Goal: Information Seeking & Learning: Learn about a topic

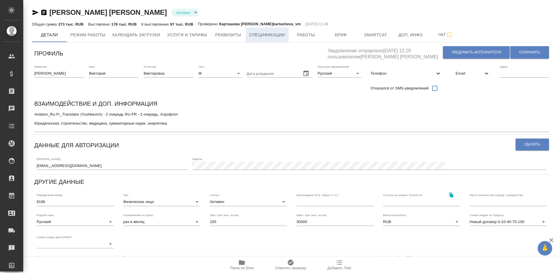
click at [270, 34] on span "Спецификации" at bounding box center [267, 34] width 36 height 7
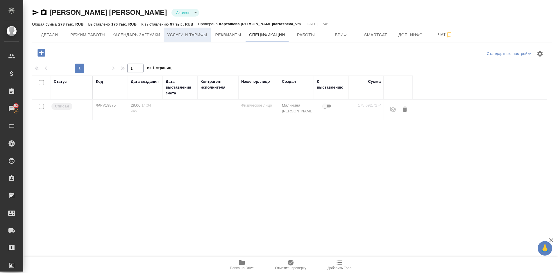
click at [202, 36] on span "Услуги и тарифы" at bounding box center [187, 34] width 40 height 7
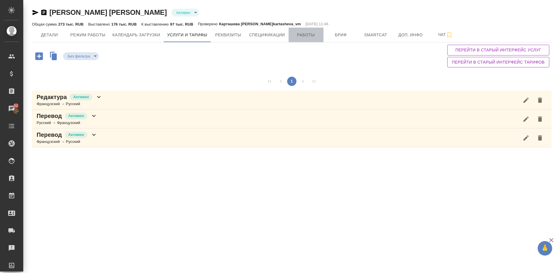
click at [308, 33] on span "Работы" at bounding box center [306, 34] width 28 height 7
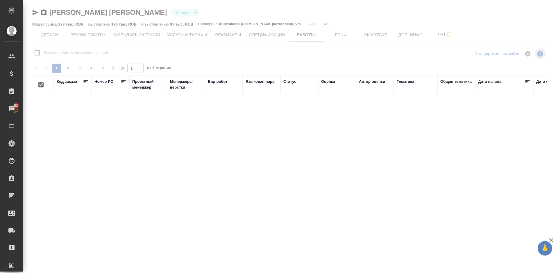
checkbox input "false"
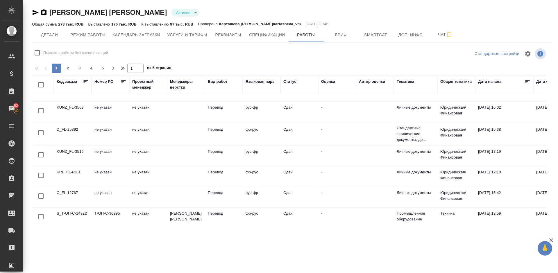
scroll to position [423, 0]
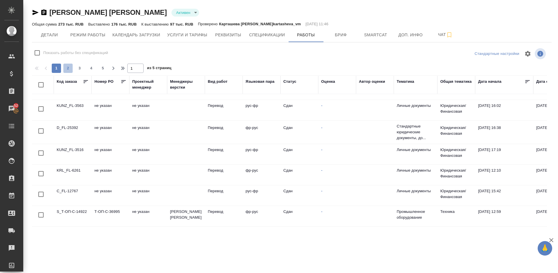
click at [68, 69] on span "2" at bounding box center [67, 68] width 9 height 6
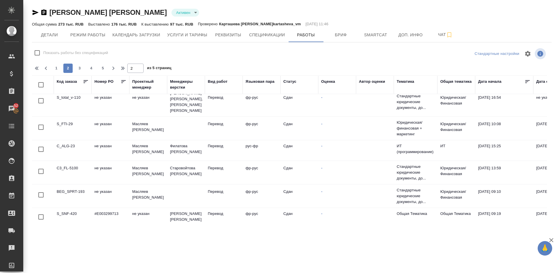
scroll to position [426, 0]
click at [79, 71] on span "3" at bounding box center [79, 68] width 9 height 6
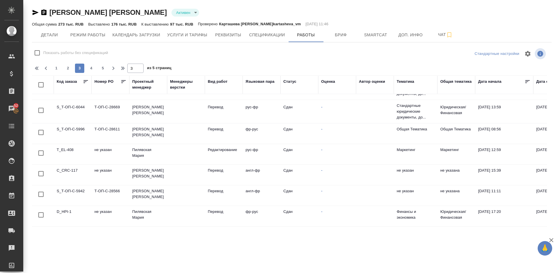
scroll to position [403, 0]
click at [58, 67] on span "1" at bounding box center [56, 68] width 9 height 6
type input "1"
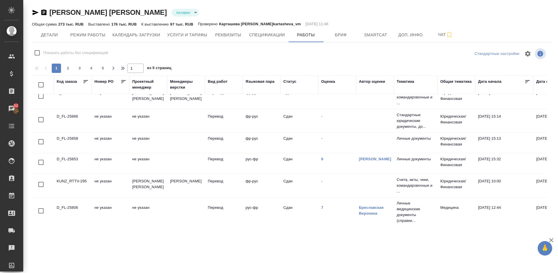
scroll to position [286, 0]
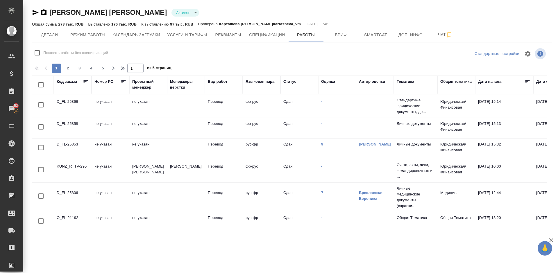
click at [322, 144] on link "9" at bounding box center [322, 144] width 2 height 4
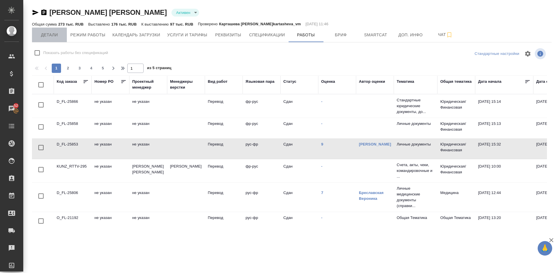
click at [57, 34] on span "Детали" at bounding box center [49, 34] width 28 height 7
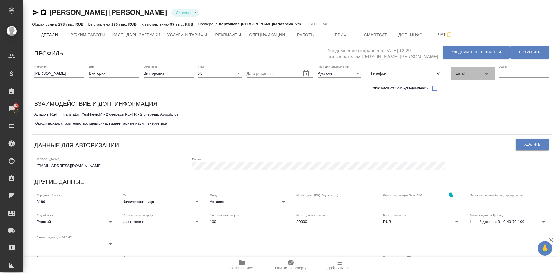
click at [466, 76] on span "Email" at bounding box center [469, 74] width 27 height 6
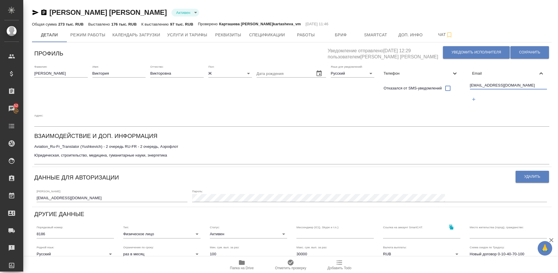
drag, startPoint x: 526, startPoint y: 86, endPoint x: 489, endPoint y: 84, distance: 36.7
click at [489, 84] on input "yushkevich.victoria@gmail.com" at bounding box center [508, 85] width 77 height 7
click at [199, 30] on button "Услуги и тарифы" at bounding box center [187, 35] width 47 height 15
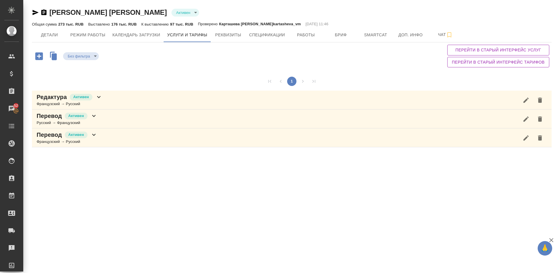
click at [110, 123] on div "Перевод Активен Русский → Французский" at bounding box center [292, 119] width 520 height 19
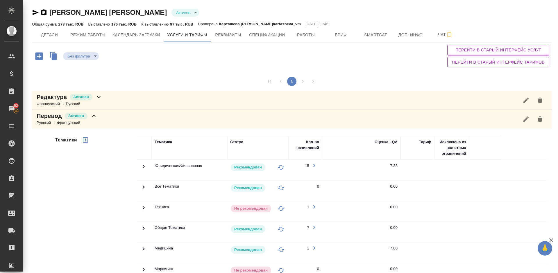
click at [76, 196] on div "Тематики" at bounding box center [95, 229] width 83 height 195
click at [108, 120] on div "Перевод Активен Русский → Французский" at bounding box center [292, 119] width 520 height 19
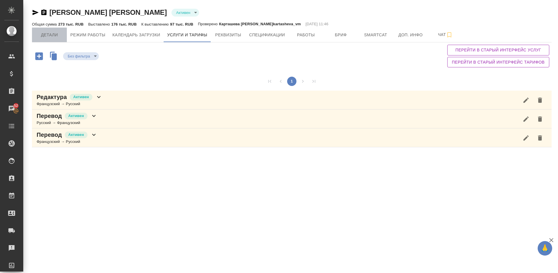
click at [56, 35] on span "Детали" at bounding box center [49, 34] width 28 height 7
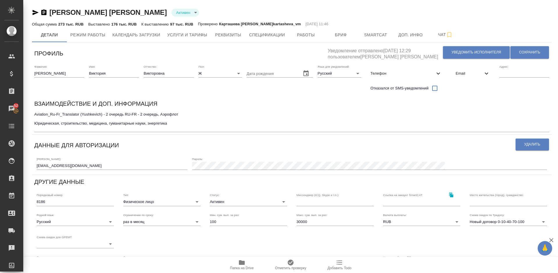
click at [467, 73] on span "Email" at bounding box center [469, 74] width 27 height 6
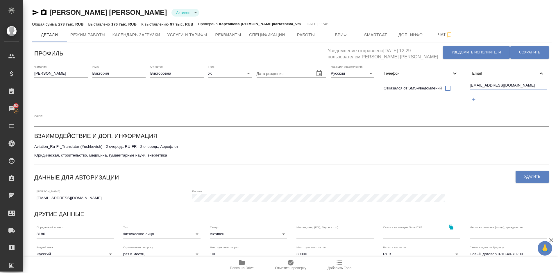
drag, startPoint x: 525, startPoint y: 85, endPoint x: 469, endPoint y: 86, distance: 55.5
click at [469, 86] on div "yushkevich.victoria@gmail.com" at bounding box center [509, 93] width 82 height 27
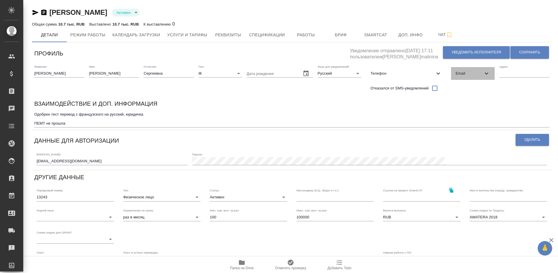
click at [465, 69] on div "Email" at bounding box center [473, 73] width 44 height 13
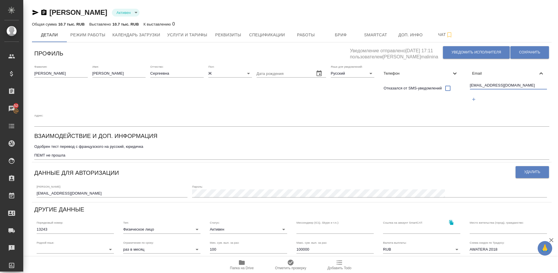
drag, startPoint x: 514, startPoint y: 86, endPoint x: 469, endPoint y: 85, distance: 44.8
click at [469, 85] on div "sladeynova@gmail.com" at bounding box center [509, 93] width 82 height 27
click at [308, 37] on span "Работы" at bounding box center [306, 34] width 28 height 7
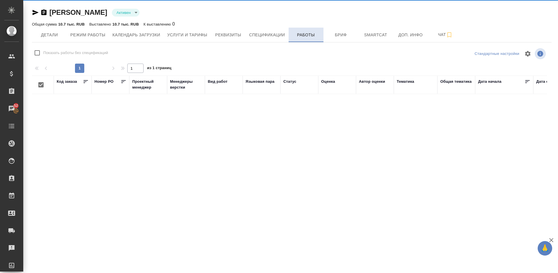
checkbox input "false"
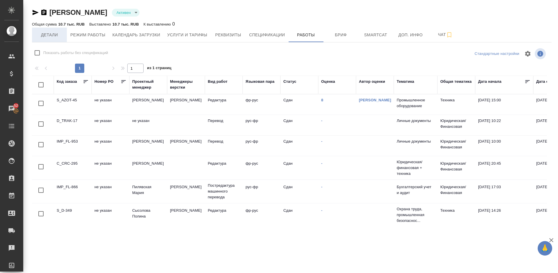
click at [51, 35] on span "Детали" at bounding box center [49, 34] width 28 height 7
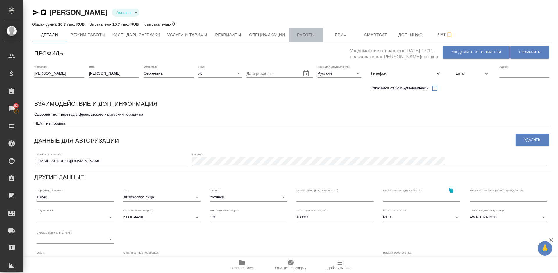
click at [303, 34] on span "Работы" at bounding box center [306, 34] width 28 height 7
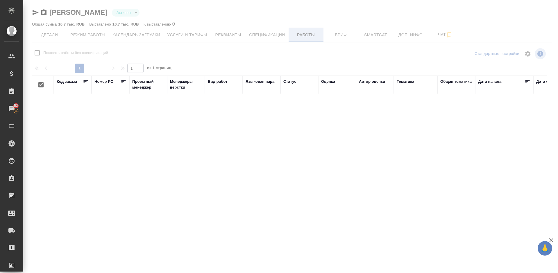
checkbox input "false"
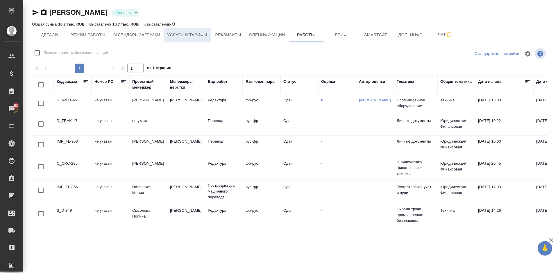
click at [178, 36] on span "Услуги и тарифы" at bounding box center [187, 34] width 40 height 7
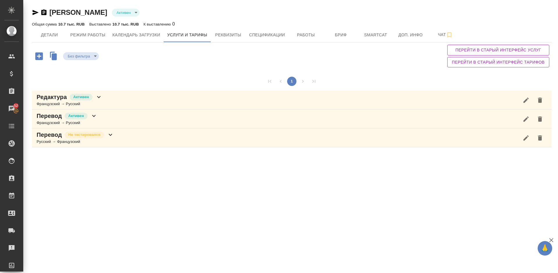
click at [126, 123] on div "Перевод Активен Французский → Русский" at bounding box center [292, 119] width 520 height 19
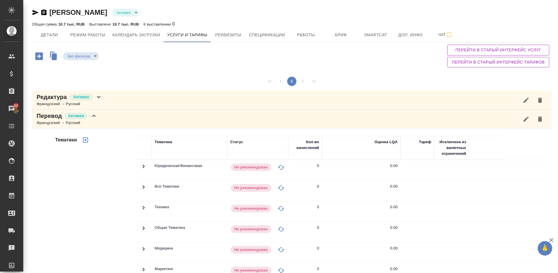
click at [104, 198] on div "Тематики" at bounding box center [95, 229] width 83 height 195
click at [103, 118] on div "Перевод Активен Французский → Русский" at bounding box center [292, 119] width 520 height 19
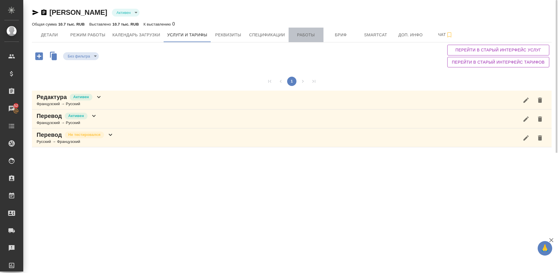
click at [306, 32] on span "Работы" at bounding box center [306, 34] width 28 height 7
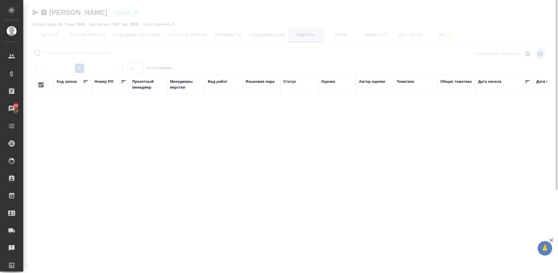
checkbox input "false"
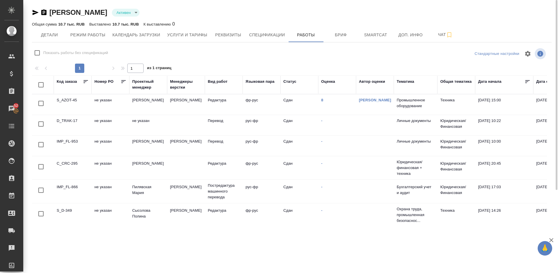
click at [324, 101] on td "8" at bounding box center [337, 104] width 38 height 20
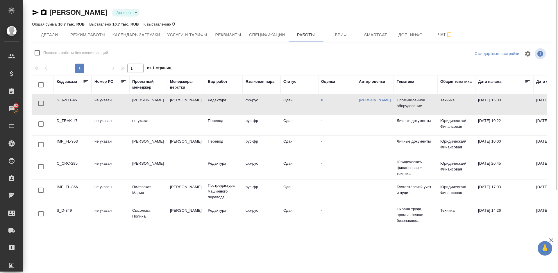
click at [322, 101] on link "8" at bounding box center [322, 100] width 2 height 4
click at [59, 33] on span "Детали" at bounding box center [49, 34] width 28 height 7
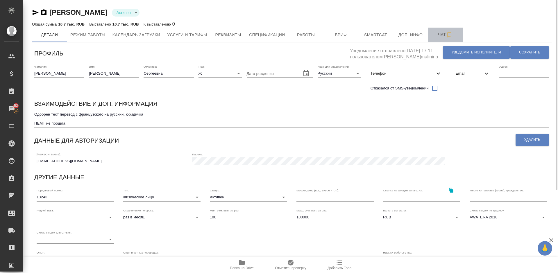
click at [438, 36] on span "Чат" at bounding box center [446, 34] width 28 height 7
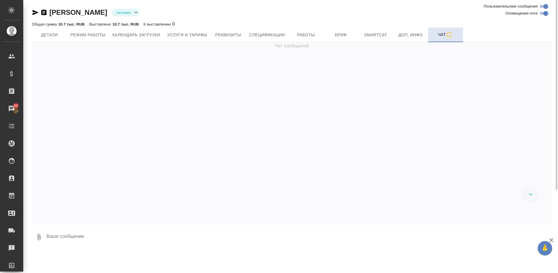
scroll to position [748, 0]
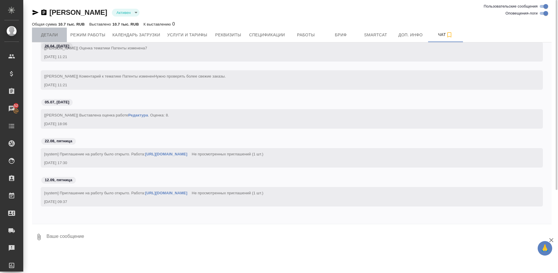
click at [55, 32] on span "Детали" at bounding box center [49, 34] width 28 height 7
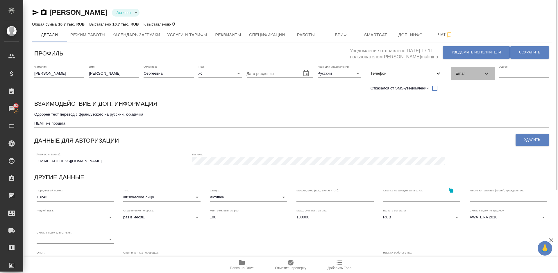
click at [470, 74] on span "Email" at bounding box center [469, 74] width 27 height 6
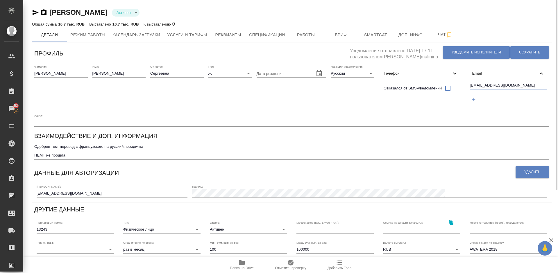
drag, startPoint x: 512, startPoint y: 87, endPoint x: 470, endPoint y: 84, distance: 42.0
click at [470, 84] on input "sladeynova@gmail.com" at bounding box center [508, 85] width 77 height 7
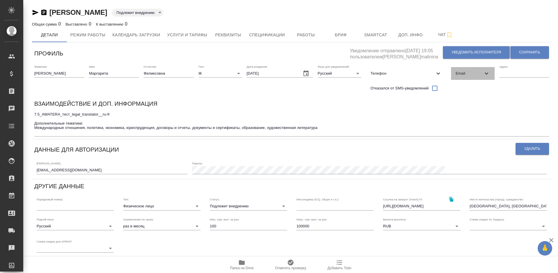
click at [470, 74] on span "Email" at bounding box center [469, 74] width 27 height 6
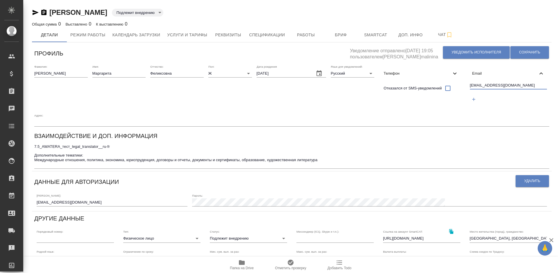
drag, startPoint x: 521, startPoint y: 86, endPoint x: 470, endPoint y: 85, distance: 51.2
click at [470, 85] on div "kamaldinovarita@gmail.com" at bounding box center [509, 93] width 82 height 27
